Goal: Task Accomplishment & Management: Use online tool/utility

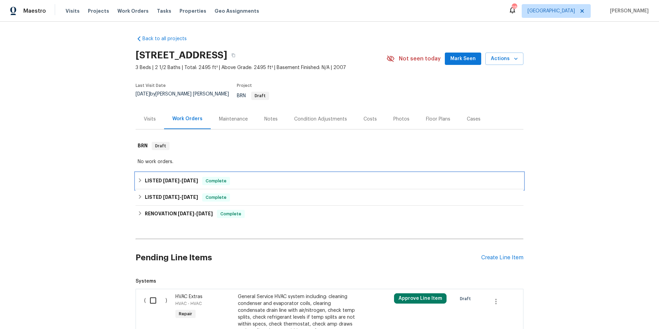
click at [256, 185] on div "LISTED 8/5/25 - 8/7/25 Complete" at bounding box center [330, 181] width 384 height 8
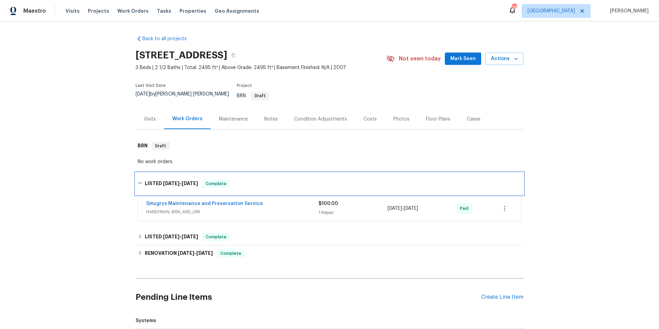
scroll to position [132, 0]
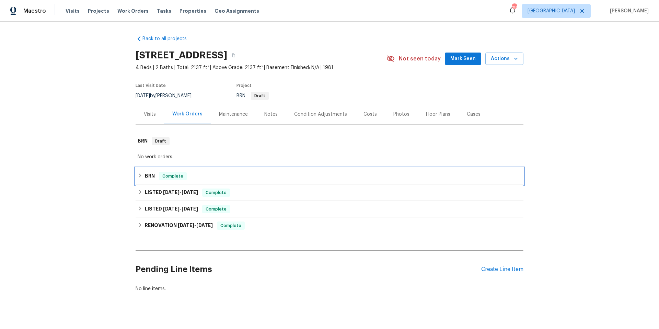
click at [204, 175] on div "BRN Complete" at bounding box center [330, 176] width 384 height 8
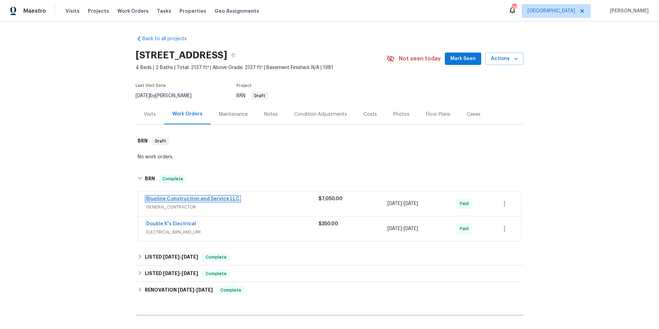
click at [195, 200] on link "Blueline Construction and Service LLC" at bounding box center [192, 198] width 93 height 5
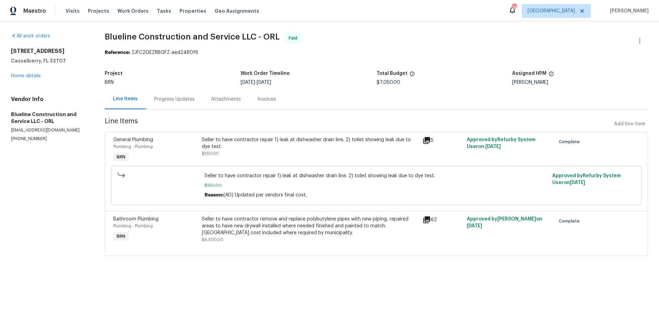
click at [424, 222] on icon at bounding box center [426, 219] width 7 height 7
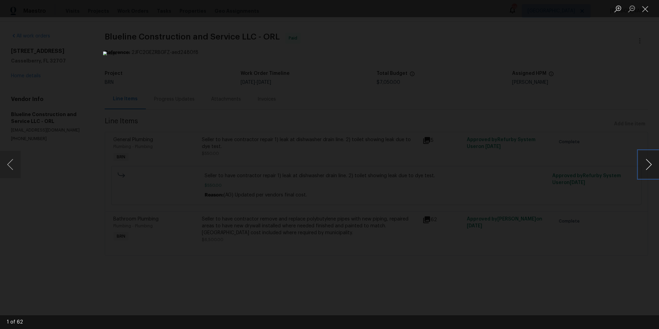
click at [645, 166] on button "Next image" at bounding box center [649, 164] width 21 height 27
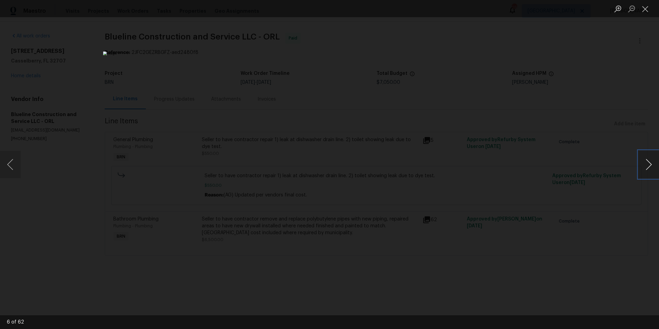
click at [645, 166] on button "Next image" at bounding box center [649, 164] width 21 height 27
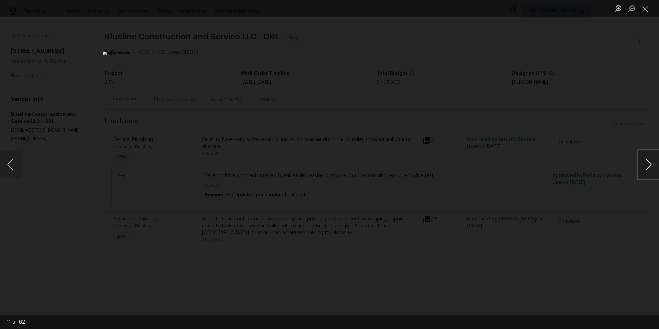
click at [645, 166] on button "Next image" at bounding box center [649, 164] width 21 height 27
